Goal: Task Accomplishment & Management: Complete application form

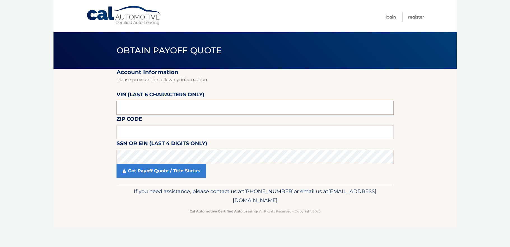
click at [135, 106] on input "text" at bounding box center [255, 108] width 277 height 14
type input "542535"
click at [137, 133] on input "text" at bounding box center [255, 132] width 277 height 14
type input "11731"
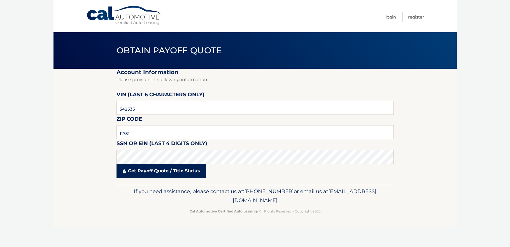
click at [158, 172] on link "Get Payoff Quote / Title Status" at bounding box center [162, 171] width 90 height 14
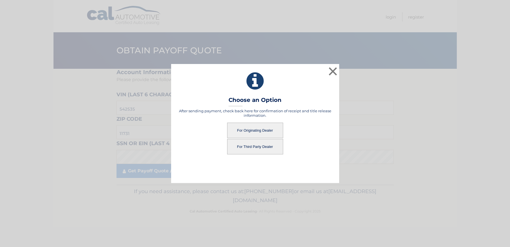
click at [257, 129] on button "For Originating Dealer" at bounding box center [255, 129] width 56 height 15
click at [258, 131] on button "For Originating Dealer" at bounding box center [255, 129] width 56 height 15
